Goal: Find specific page/section: Find specific page/section

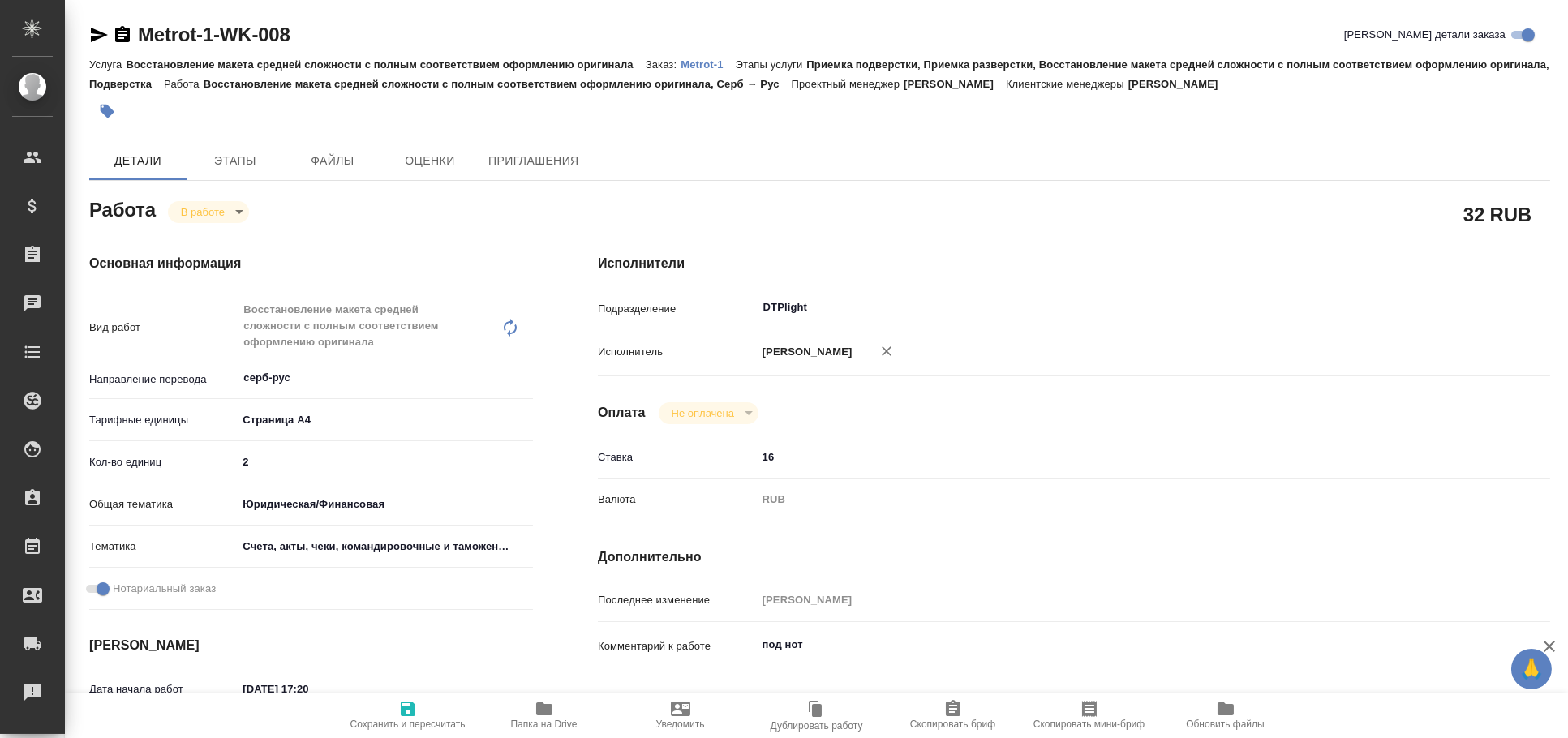
type textarea "x"
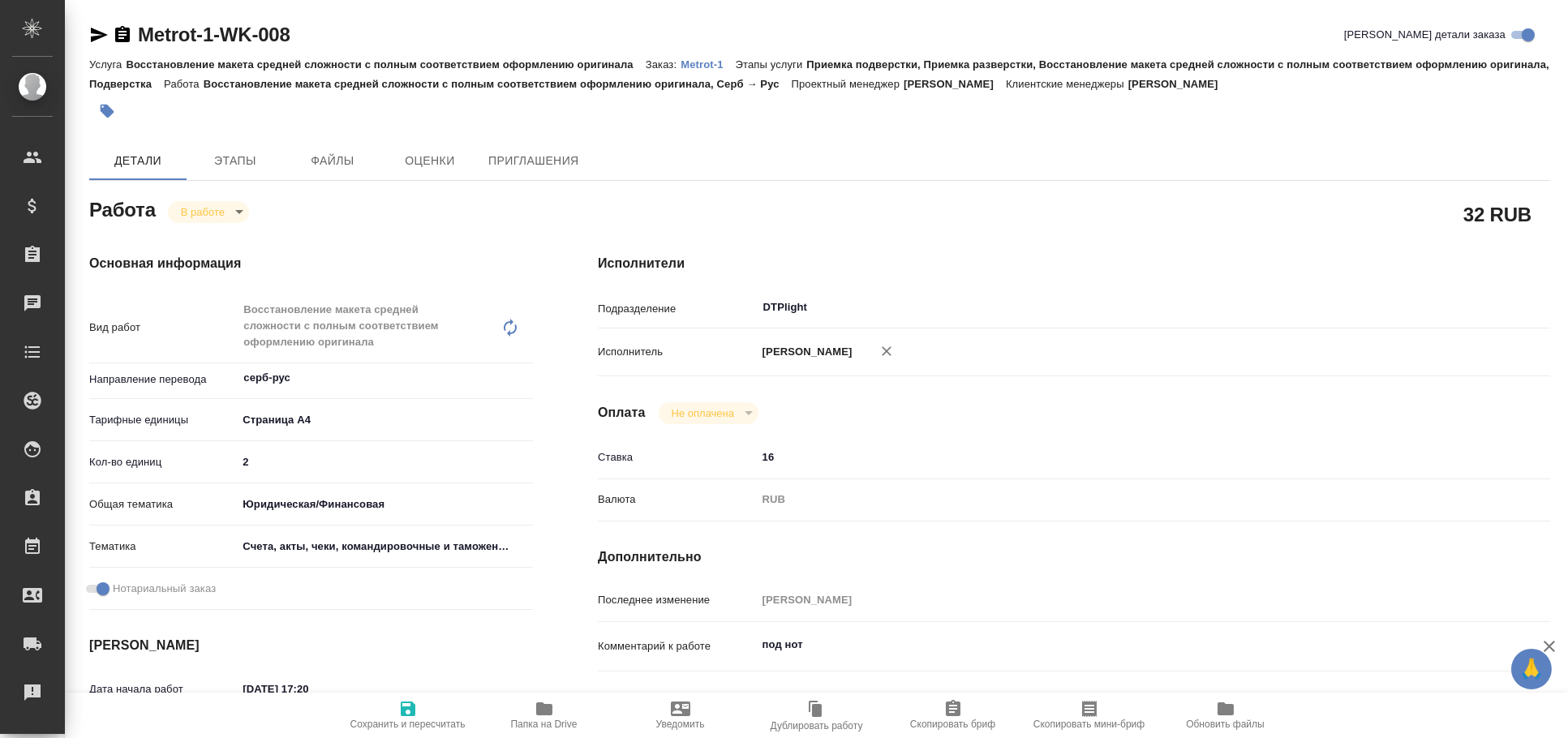
type textarea "x"
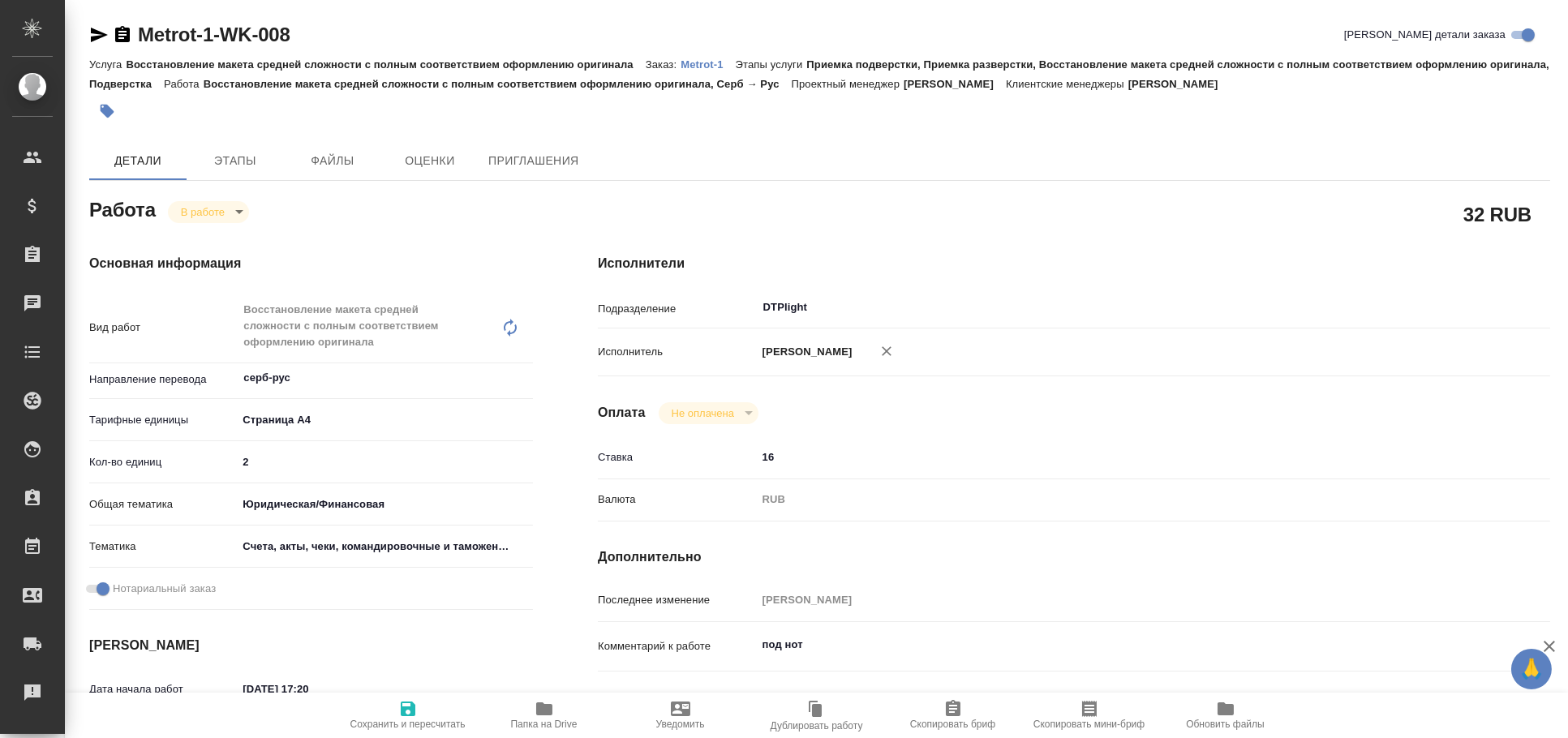
click at [101, 34] on icon "button" at bounding box center [100, 34] width 17 height 15
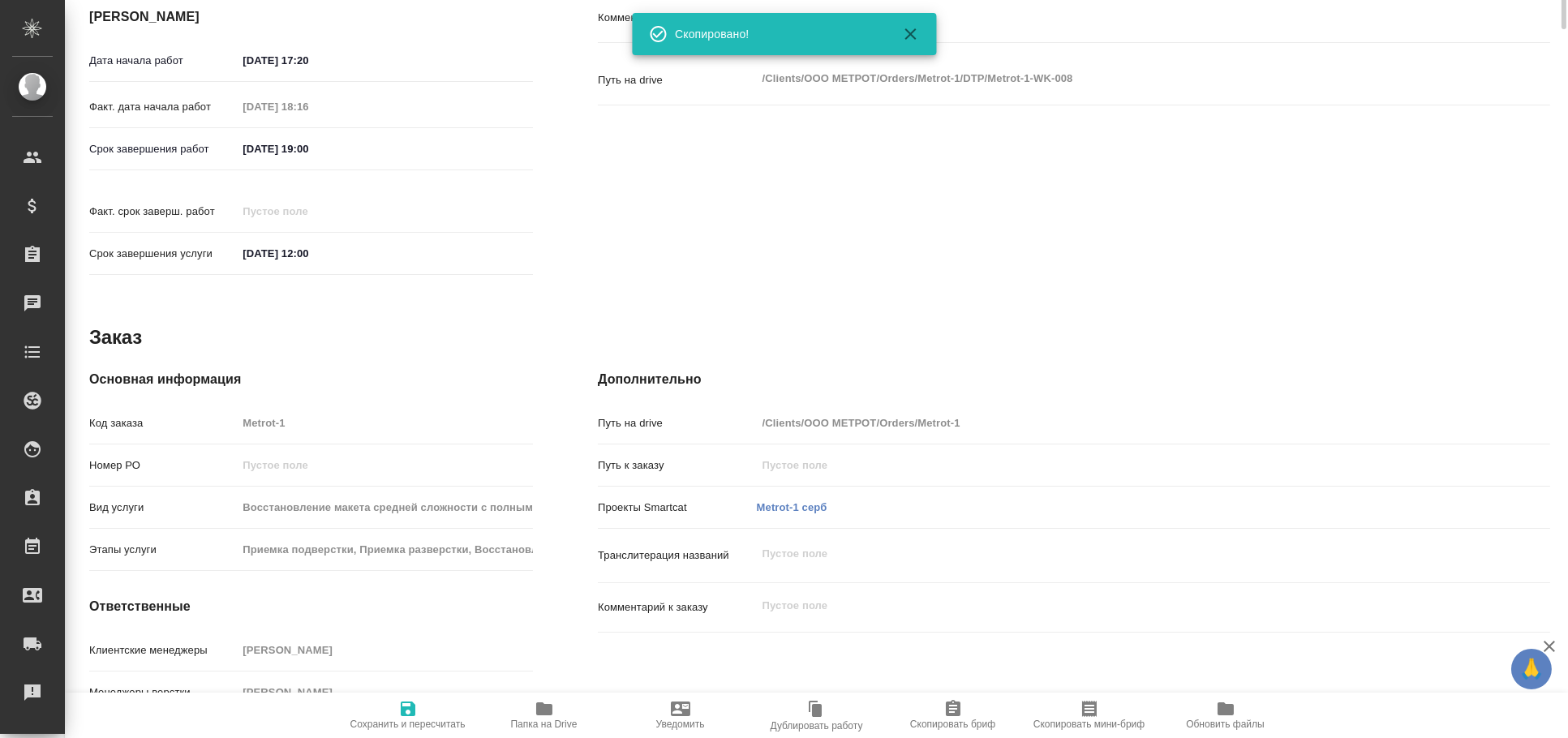
type textarea "x"
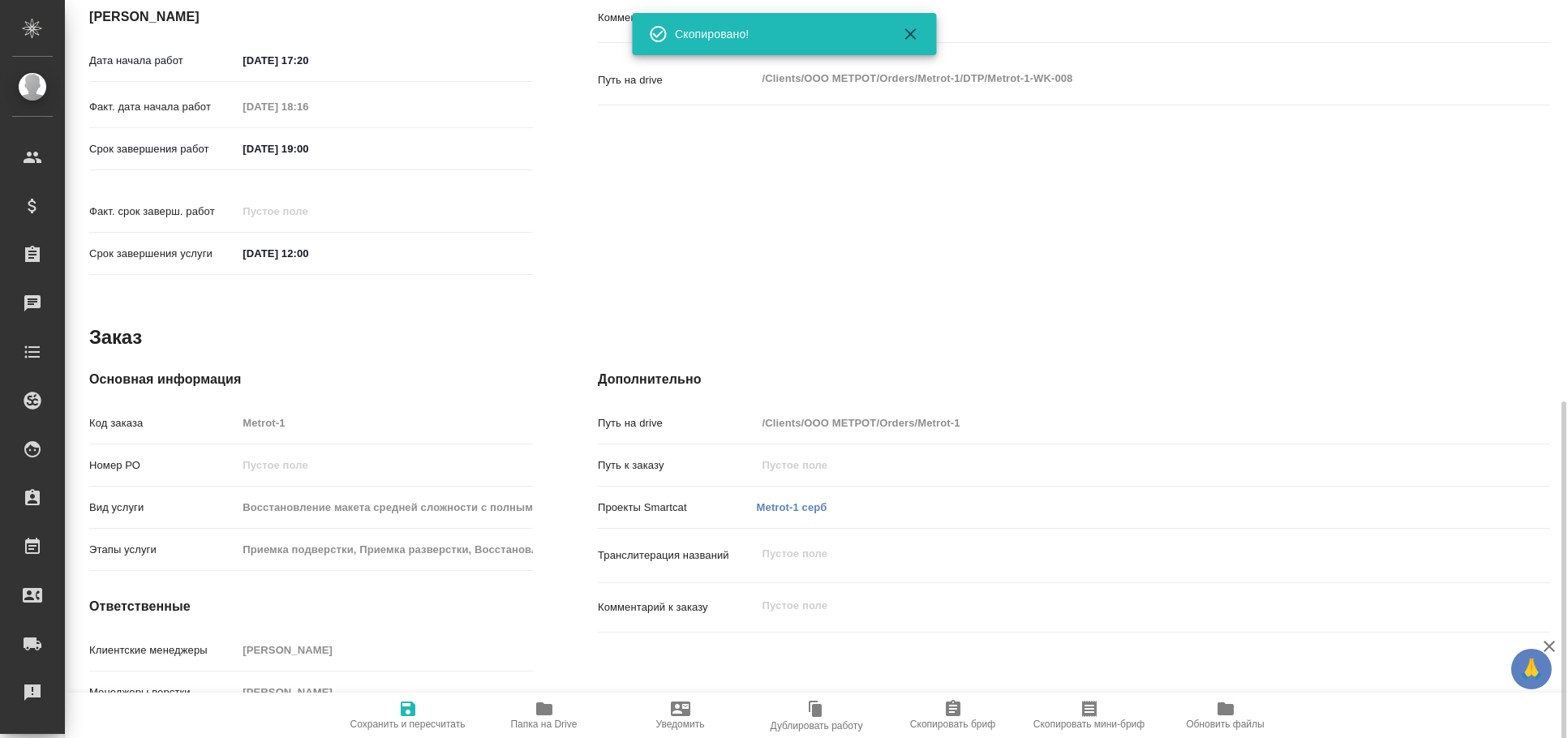
scroll to position [676, 0]
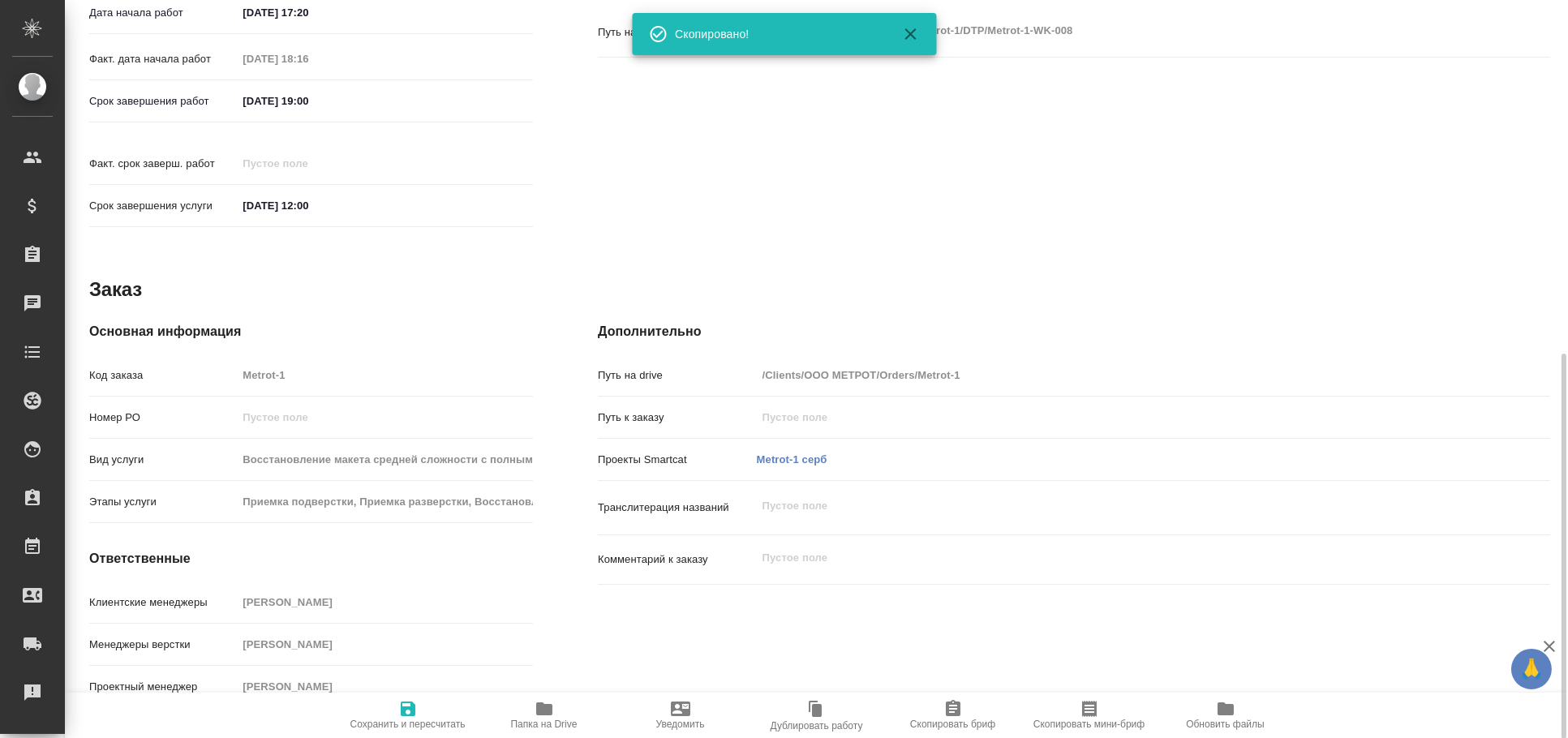
type textarea "x"
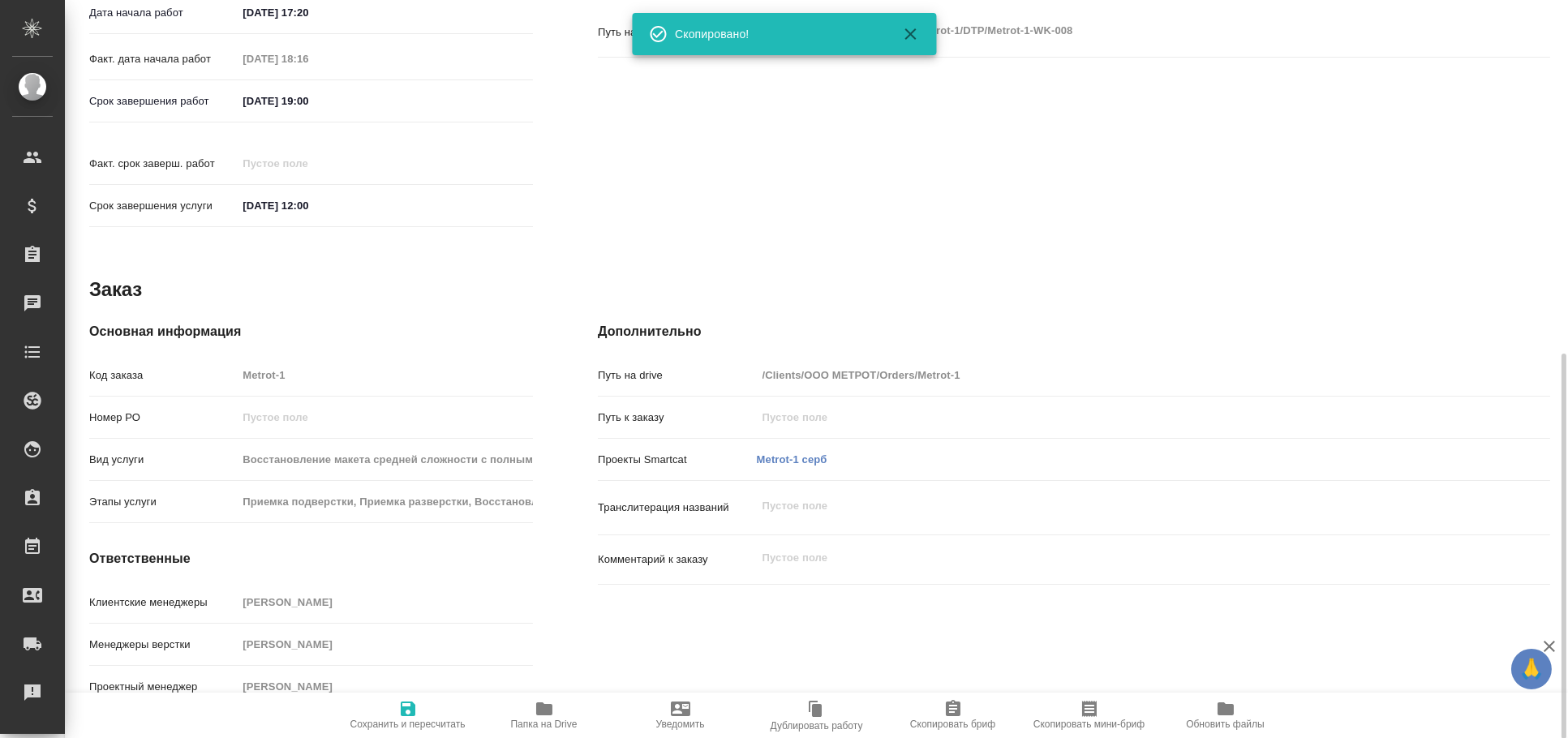
type textarea "x"
